Goal: Learn about a topic

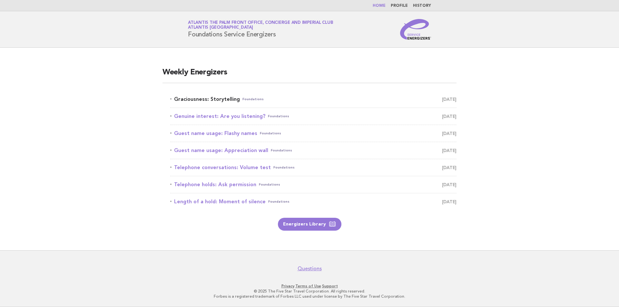
click at [221, 101] on link "Graciousness: Storytelling Foundations [DATE]" at bounding box center [313, 99] width 287 height 9
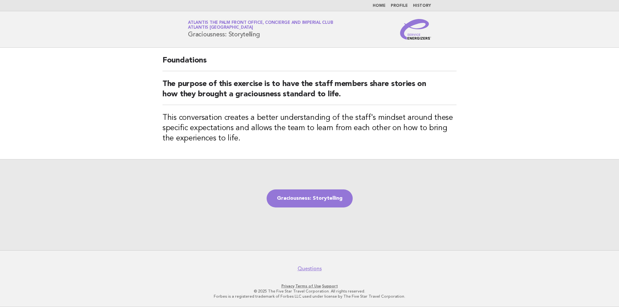
drag, startPoint x: 189, startPoint y: 33, endPoint x: 275, endPoint y: 32, distance: 85.2
click at [275, 32] on h1 "Service Energizers Atlantis The Palm Front Office, Concierge and Imperial Club …" at bounding box center [260, 29] width 145 height 17
copy h1 "Graciousness: Storytelling"
click at [317, 203] on link "Graciousness: Storytelling" at bounding box center [310, 199] width 86 height 18
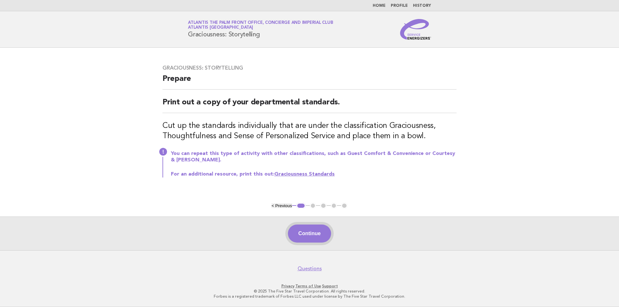
click at [301, 239] on button "Continue" at bounding box center [309, 234] width 43 height 18
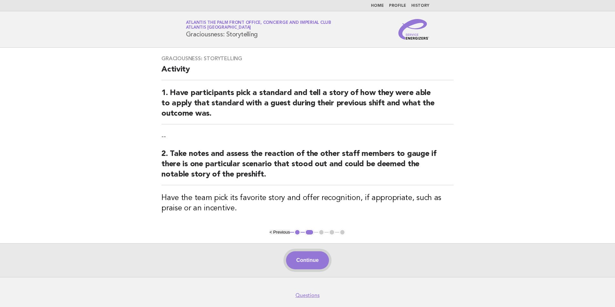
click at [308, 262] on button "Continue" at bounding box center [307, 261] width 43 height 18
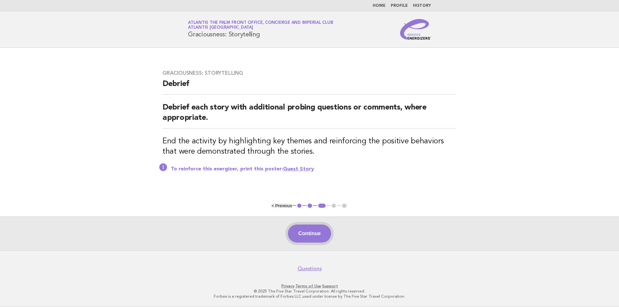
click at [306, 239] on button "Continue" at bounding box center [309, 234] width 43 height 18
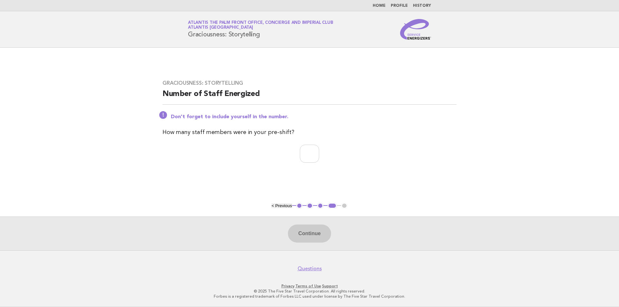
click at [298, 207] on button "1" at bounding box center [300, 206] width 6 height 6
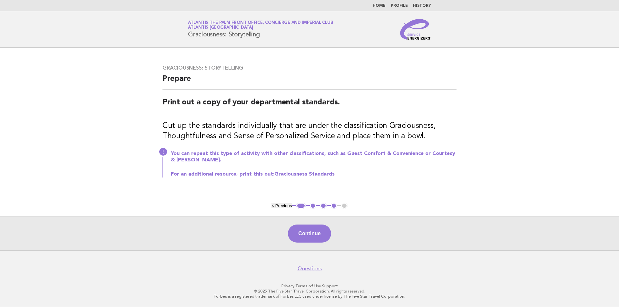
click at [302, 205] on button "1" at bounding box center [301, 206] width 9 height 6
click at [302, 208] on button "1" at bounding box center [301, 206] width 9 height 6
click at [278, 207] on button "< Previous" at bounding box center [282, 206] width 20 height 5
click at [274, 206] on button "< Previous" at bounding box center [282, 206] width 20 height 5
click at [378, 5] on link "Home" at bounding box center [379, 6] width 13 height 4
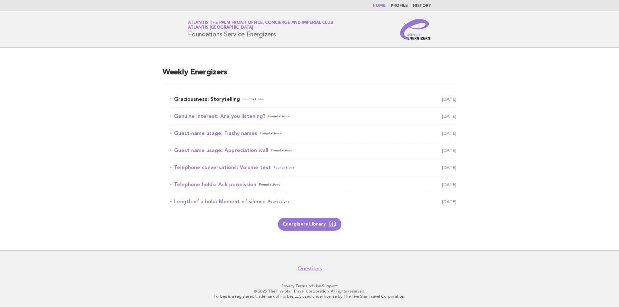
click at [204, 102] on link "Graciousness: Storytelling Foundations August 15" at bounding box center [313, 99] width 287 height 9
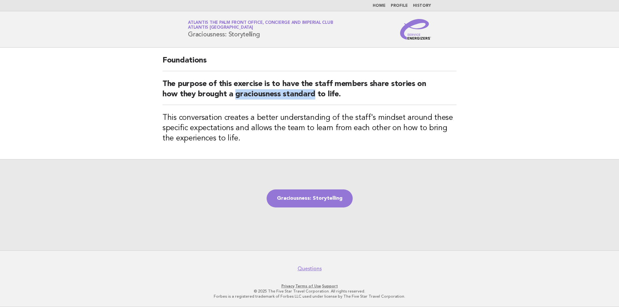
drag, startPoint x: 236, startPoint y: 95, endPoint x: 315, endPoint y: 95, distance: 79.4
click at [315, 95] on h2 "The purpose of this exercise is to have the staff members share stories on how …" at bounding box center [310, 92] width 294 height 26
copy h2 "graciousness standard"
click at [220, 121] on h3 "This conversation creates a better understanding of the staff's mindset around …" at bounding box center [310, 128] width 294 height 31
click at [321, 200] on link "Graciousness: Storytelling" at bounding box center [310, 199] width 86 height 18
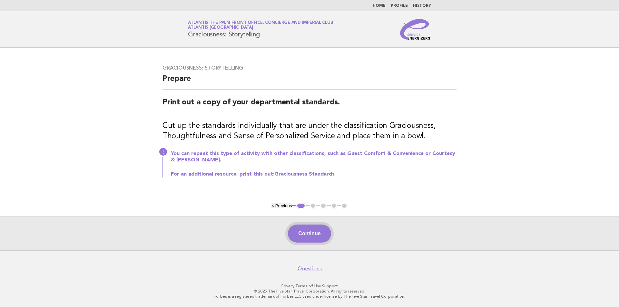
click at [296, 241] on button "Continue" at bounding box center [309, 234] width 43 height 18
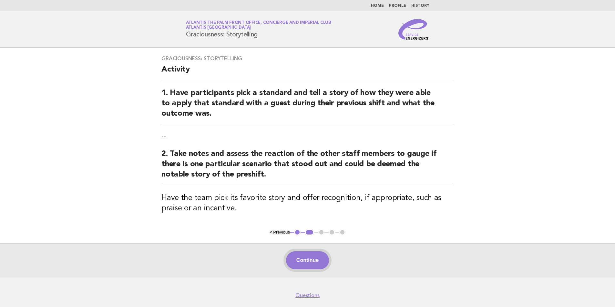
click at [287, 266] on button "Continue" at bounding box center [307, 261] width 43 height 18
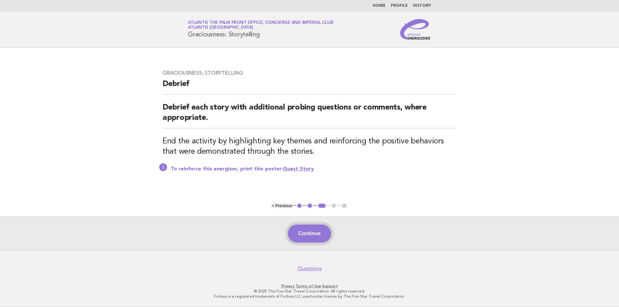
click at [295, 242] on button "Continue" at bounding box center [309, 234] width 43 height 18
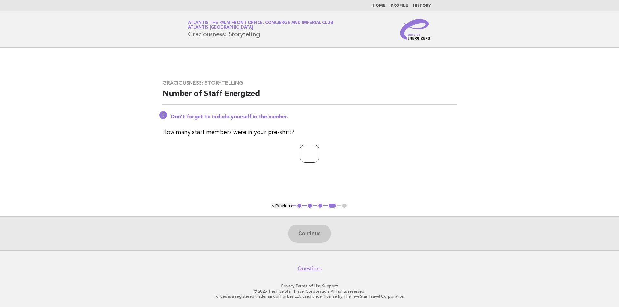
click at [313, 152] on input "number" at bounding box center [309, 154] width 19 height 18
type input "*"
click at [312, 238] on button "Continue" at bounding box center [309, 234] width 43 height 18
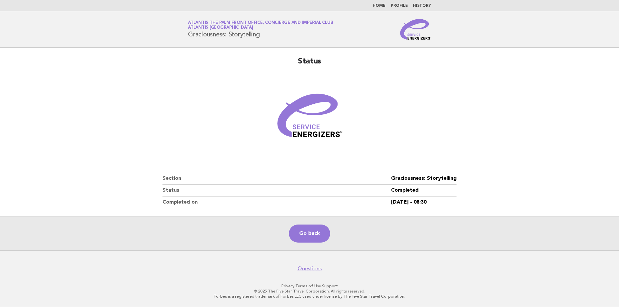
click at [568, 167] on main "Status Section Graciousness: Storytelling Status Completed Completed on 15/Aug/…" at bounding box center [309, 149] width 619 height 203
